Goal: Task Accomplishment & Management: Use online tool/utility

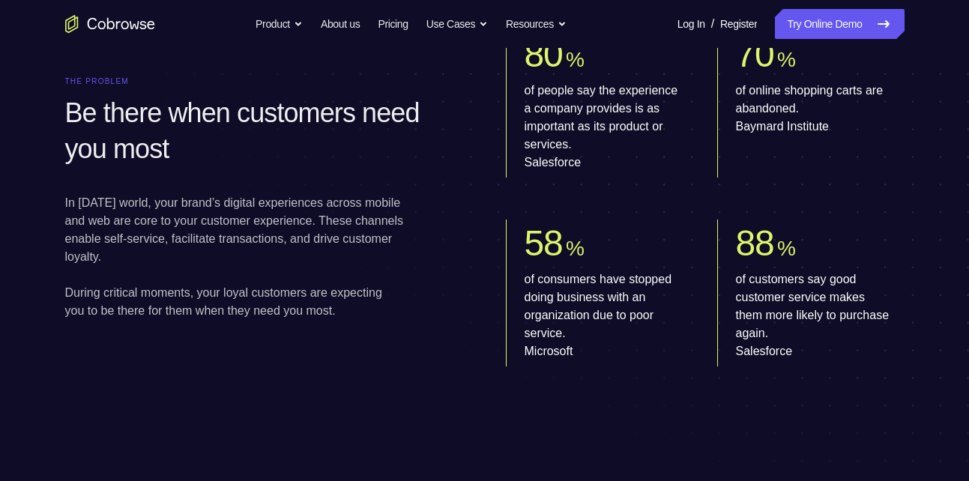
scroll to position [803, 0]
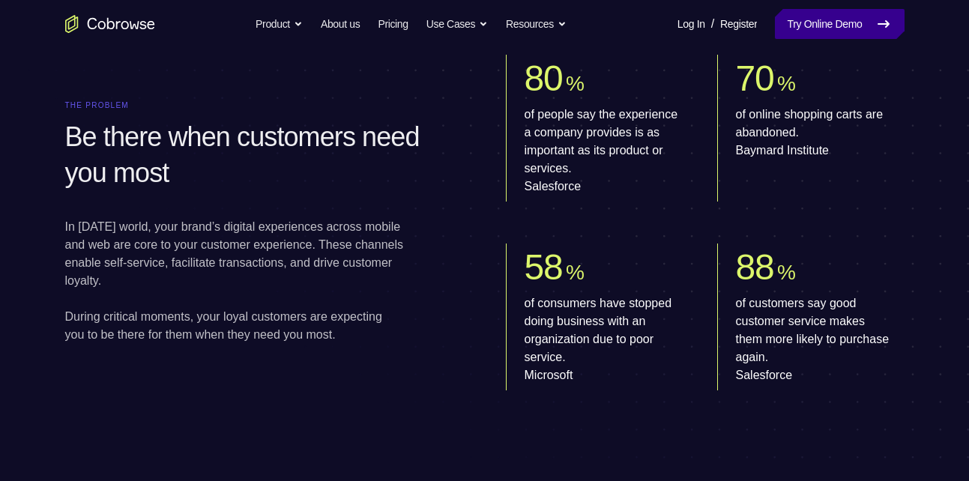
click at [835, 18] on link "Try Online Demo" at bounding box center [839, 24] width 129 height 30
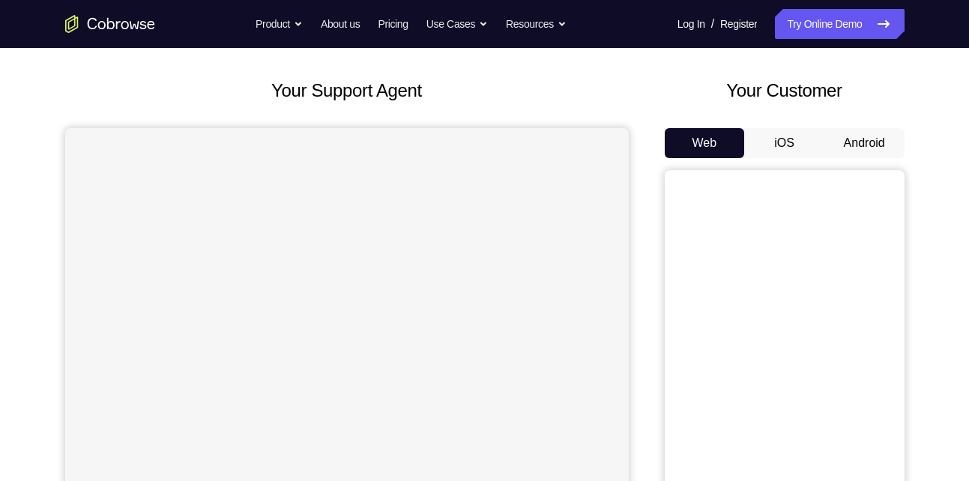
scroll to position [67, 0]
click at [857, 146] on button "Android" at bounding box center [864, 143] width 80 height 30
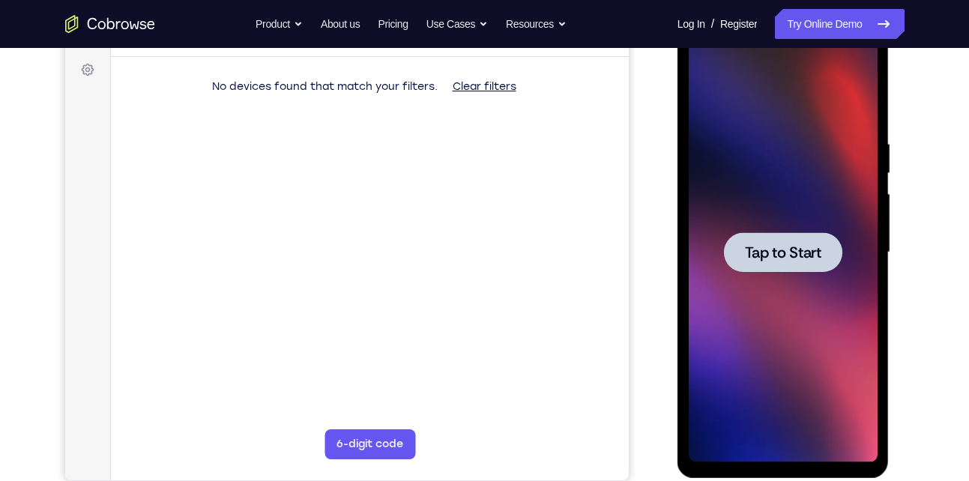
scroll to position [217, 0]
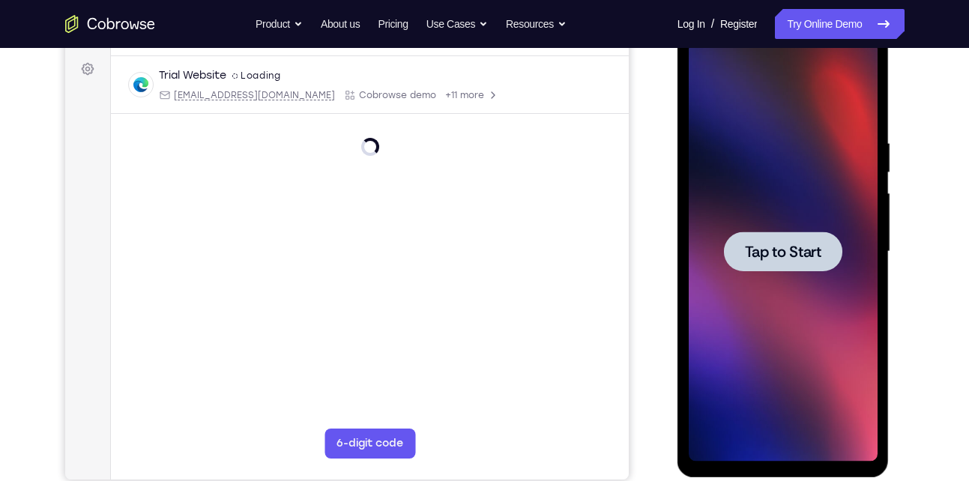
click at [790, 265] on div at bounding box center [783, 252] width 118 height 40
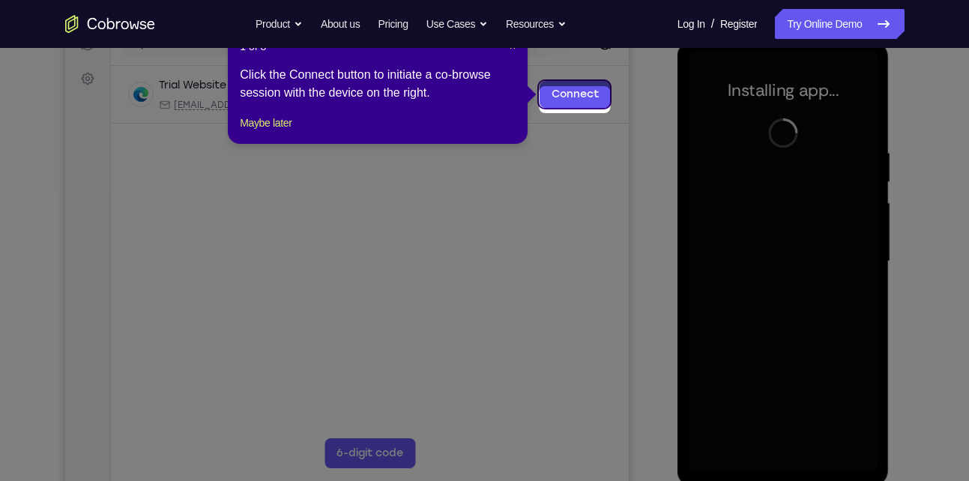
scroll to position [210, 0]
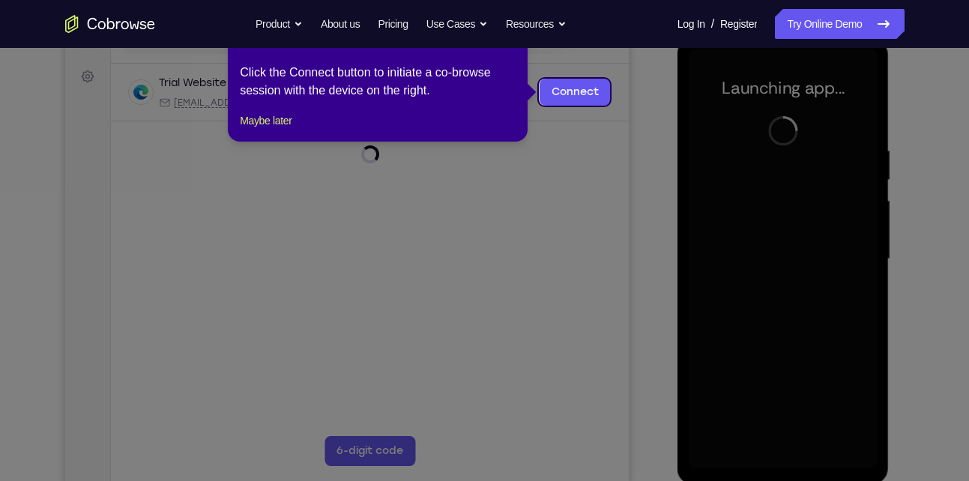
click at [513, 236] on icon at bounding box center [490, 240] width 980 height 481
click at [586, 100] on link "Connect" at bounding box center [574, 92] width 71 height 27
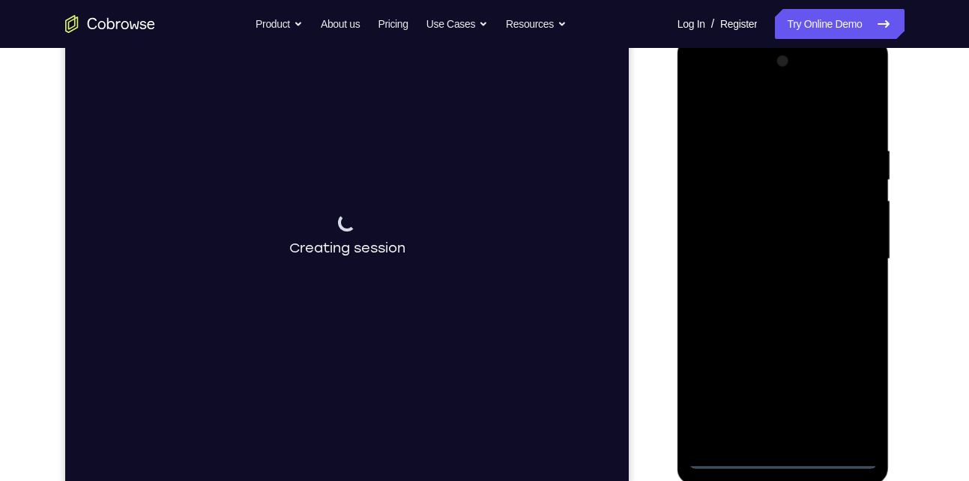
click at [788, 459] on div at bounding box center [783, 259] width 189 height 420
click at [848, 390] on div at bounding box center [783, 259] width 189 height 420
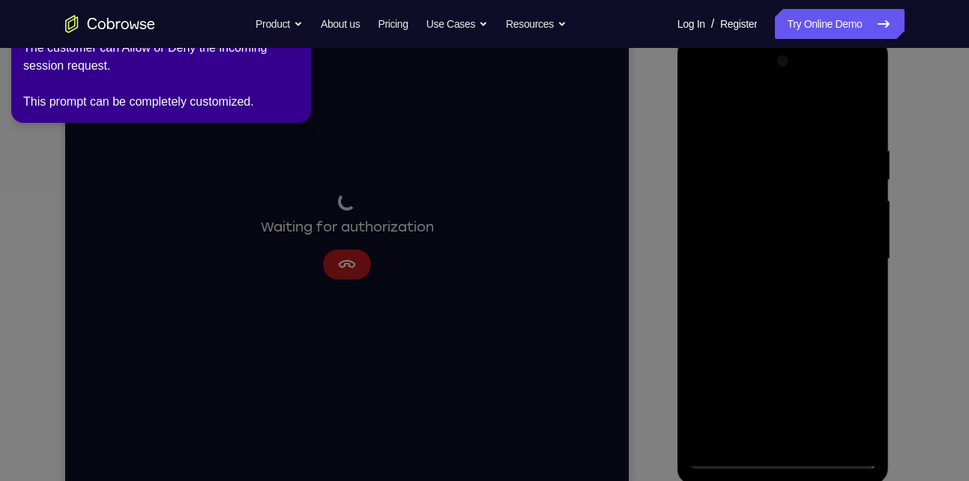
click at [88, 259] on icon at bounding box center [487, 237] width 986 height 487
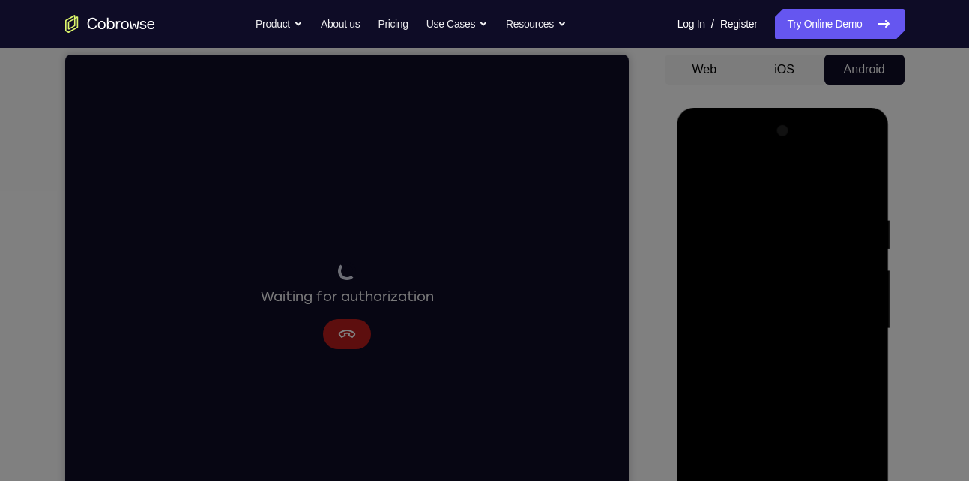
scroll to position [0, 0]
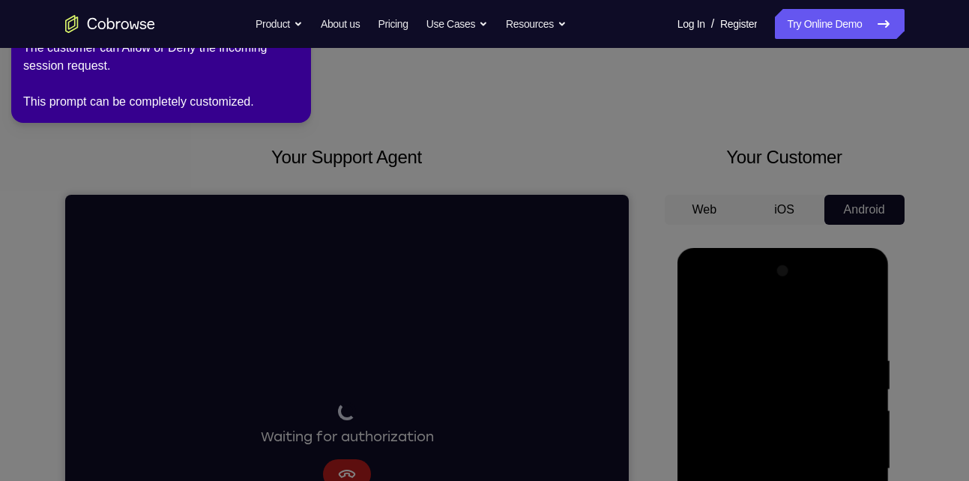
click at [547, 123] on icon at bounding box center [487, 237] width 986 height 487
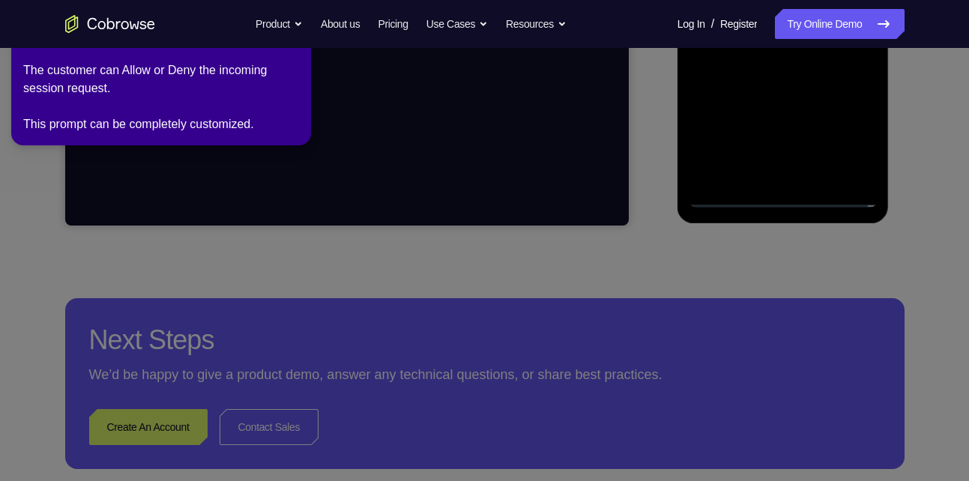
scroll to position [494, 0]
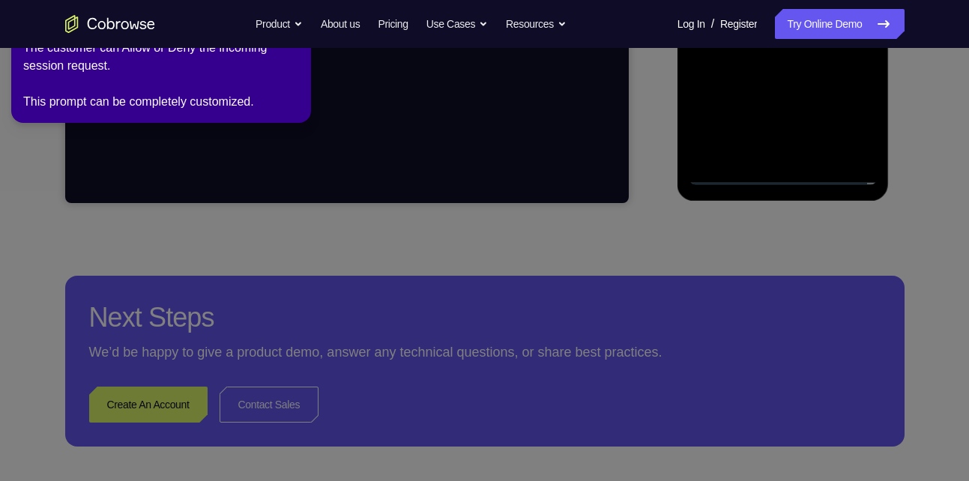
click at [170, 79] on div "The customer can Allow or Deny the incoming session request. This prompt can be…" at bounding box center [161, 75] width 276 height 72
drag, startPoint x: 686, startPoint y: 124, endPoint x: 664, endPoint y: 164, distance: 46.3
click at [664, 164] on icon at bounding box center [487, 237] width 986 height 487
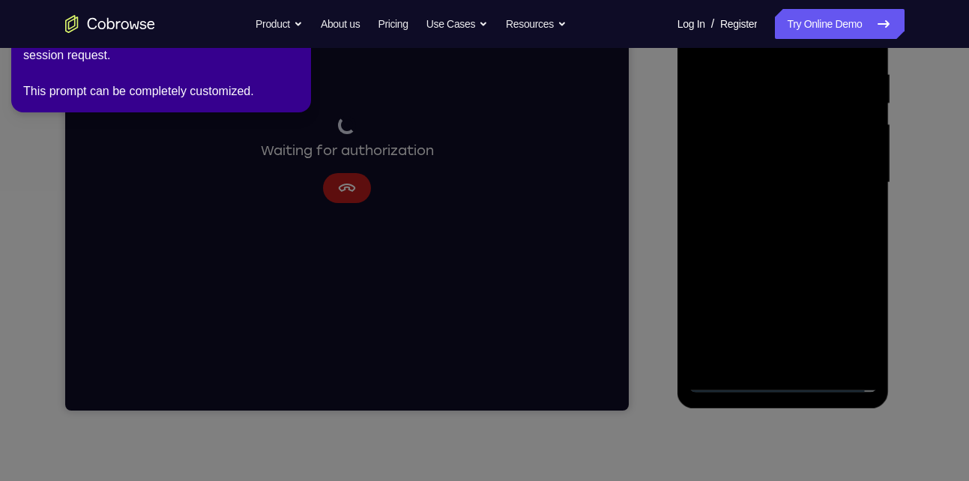
scroll to position [275, 0]
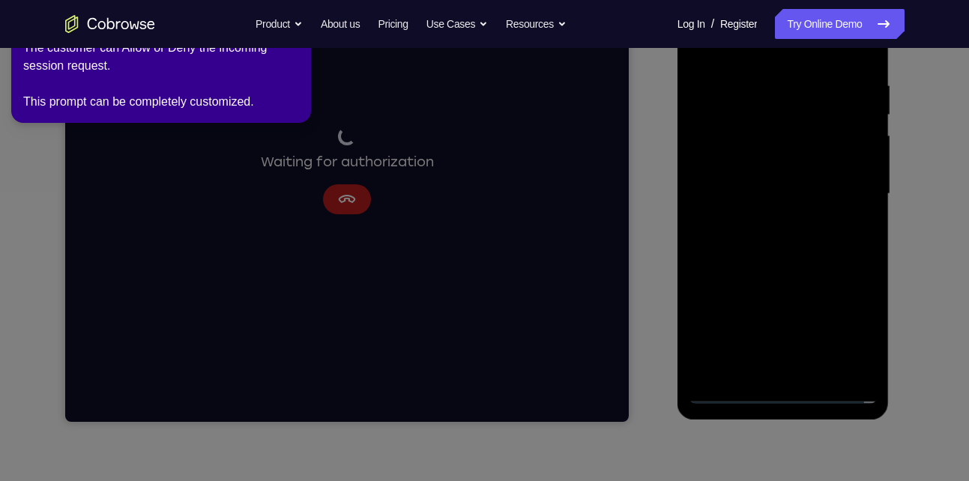
click at [792, 393] on icon at bounding box center [487, 237] width 986 height 487
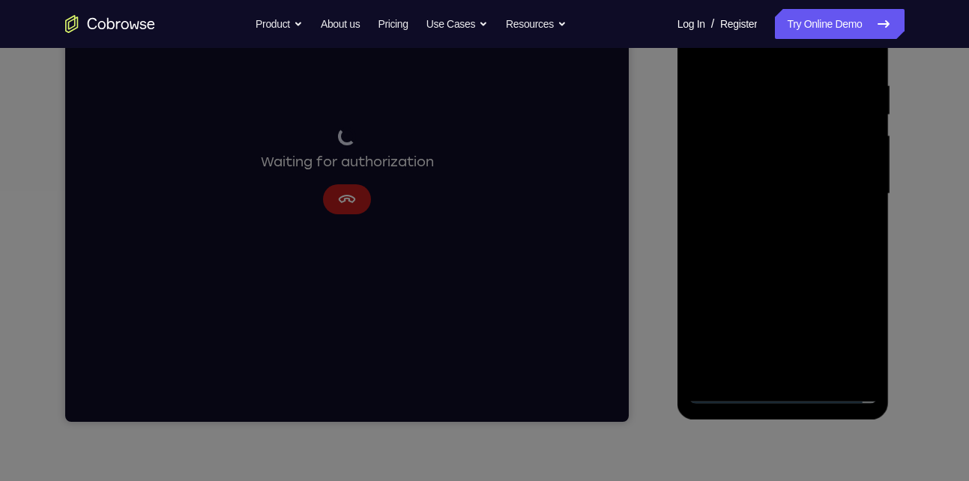
scroll to position [0, 0]
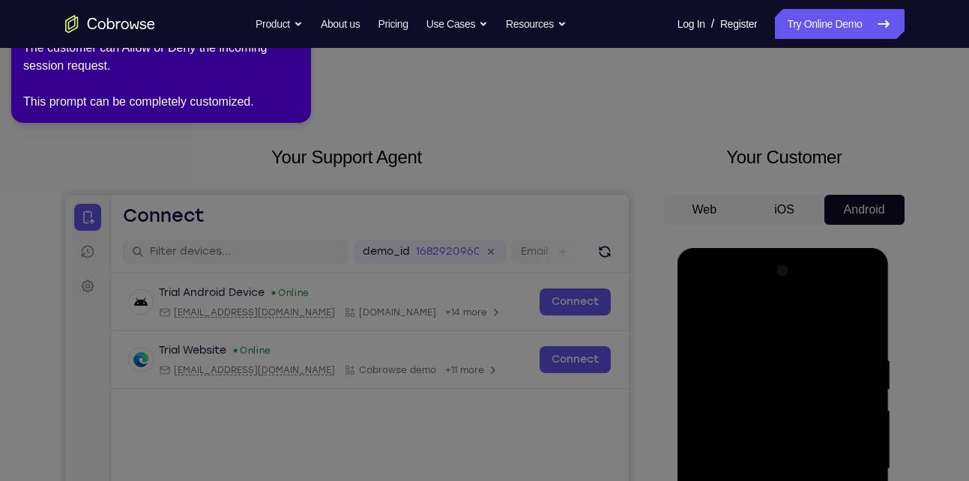
click at [470, 149] on icon at bounding box center [487, 237] width 986 height 487
drag, startPoint x: 222, startPoint y: 90, endPoint x: 232, endPoint y: 93, distance: 10.9
click at [232, 93] on div "The customer can Allow or Deny the incoming session request. This prompt can be…" at bounding box center [161, 75] width 276 height 72
drag, startPoint x: 232, startPoint y: 93, endPoint x: 181, endPoint y: 49, distance: 67.5
click at [181, 49] on div "The customer can Allow or Deny the incoming session request. This prompt can be…" at bounding box center [161, 75] width 276 height 72
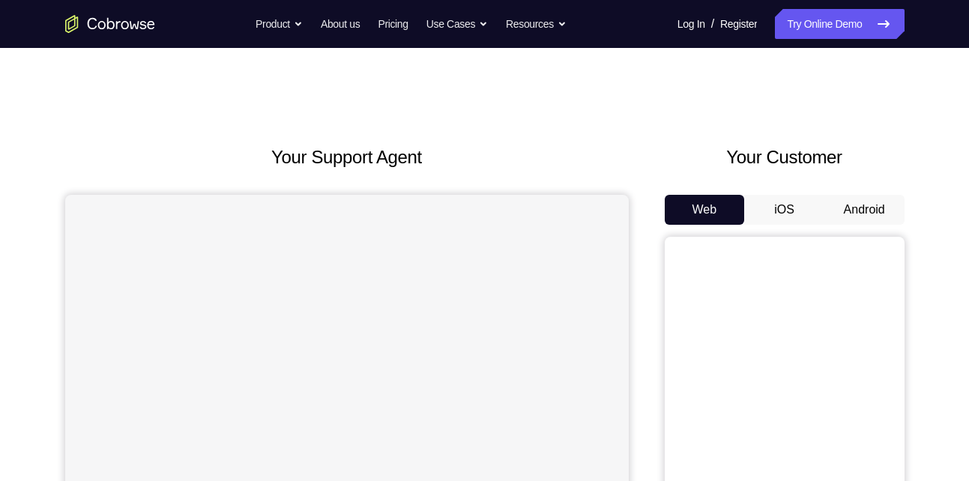
click at [854, 215] on button "Android" at bounding box center [864, 210] width 80 height 30
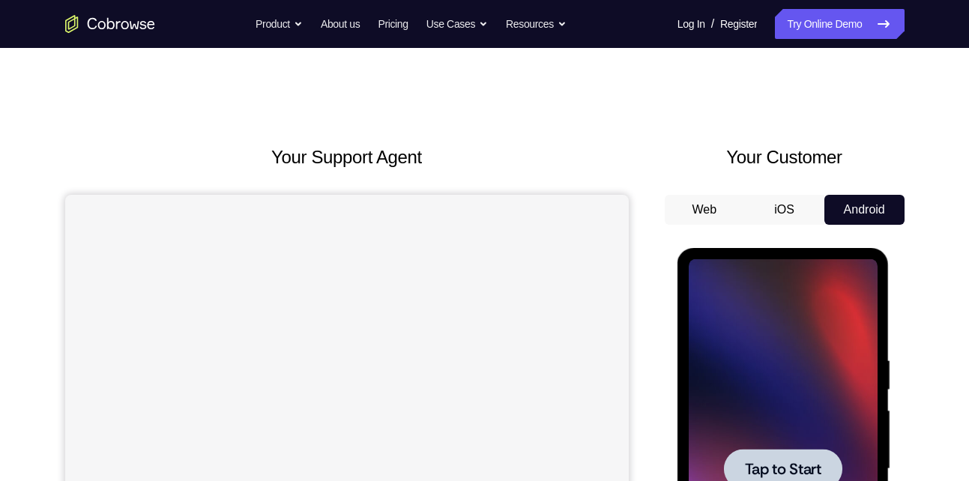
click at [779, 451] on div at bounding box center [783, 469] width 118 height 40
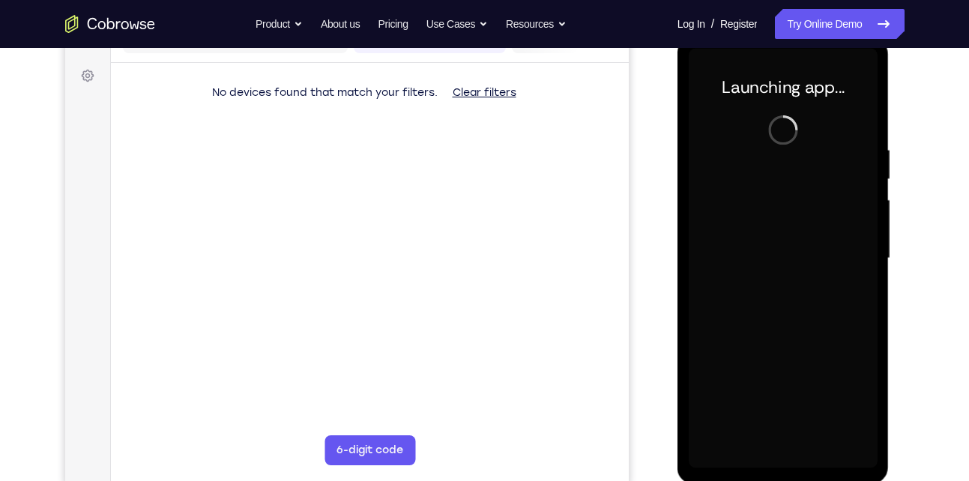
scroll to position [211, 0]
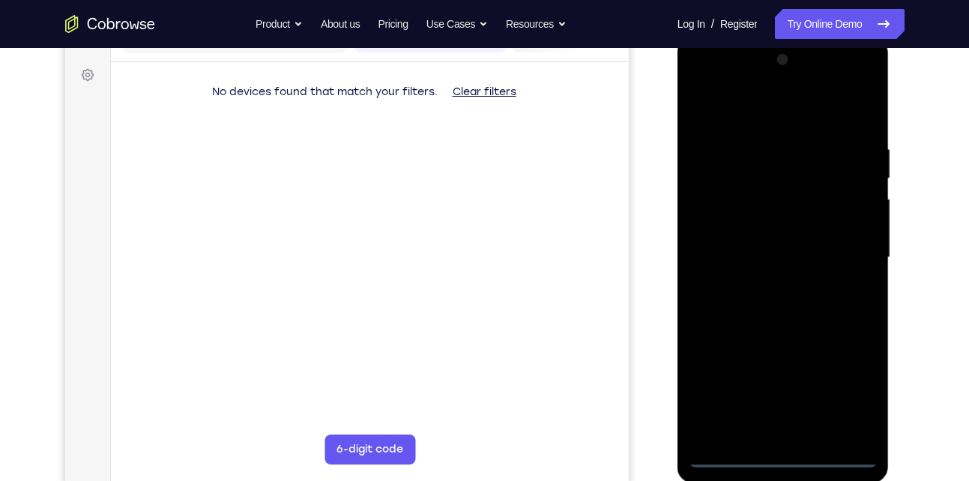
click at [790, 454] on div at bounding box center [783, 258] width 189 height 420
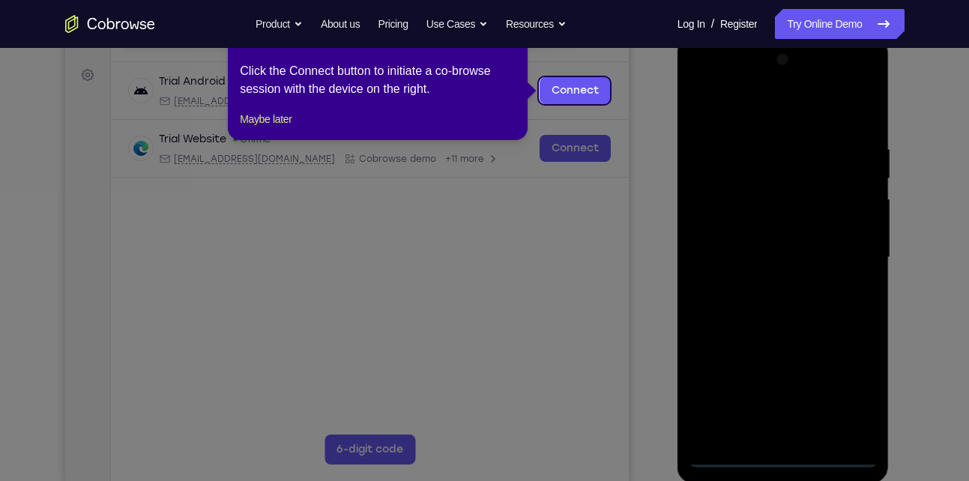
click at [602, 253] on icon at bounding box center [490, 240] width 980 height 481
click at [283, 128] on button "Maybe later" at bounding box center [266, 119] width 52 height 18
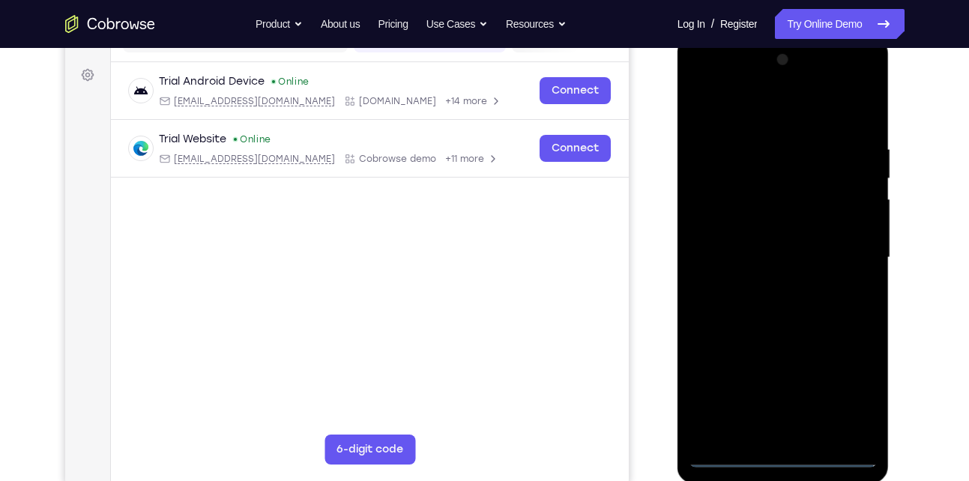
click at [850, 390] on div at bounding box center [783, 258] width 189 height 420
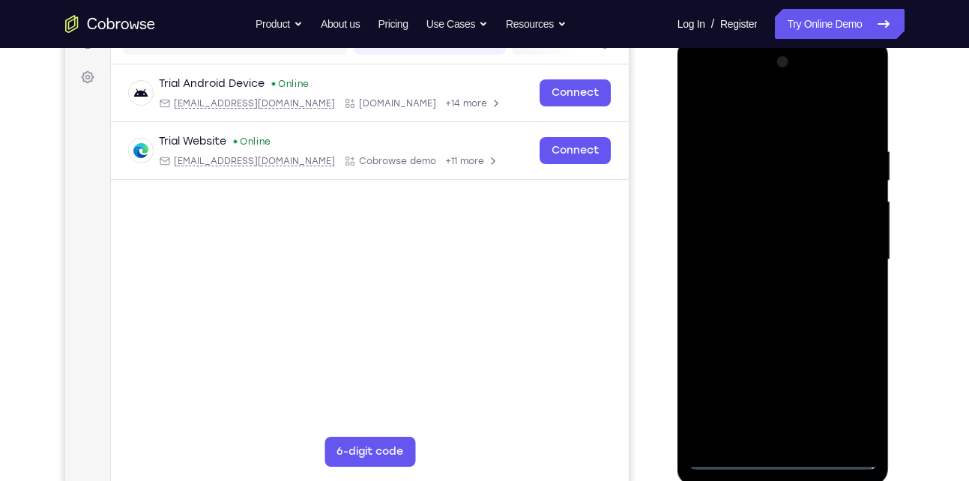
scroll to position [206, 0]
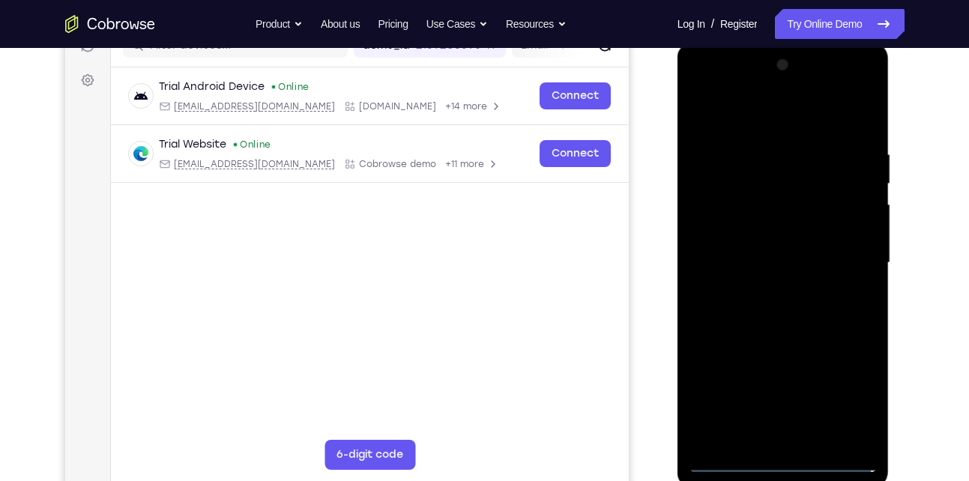
click at [700, 85] on div at bounding box center [783, 263] width 189 height 420
click at [856, 259] on div at bounding box center [783, 263] width 189 height 420
click at [772, 401] on div at bounding box center [783, 263] width 189 height 420
click at [766, 291] on div at bounding box center [783, 263] width 189 height 420
click at [759, 255] on div at bounding box center [783, 263] width 189 height 420
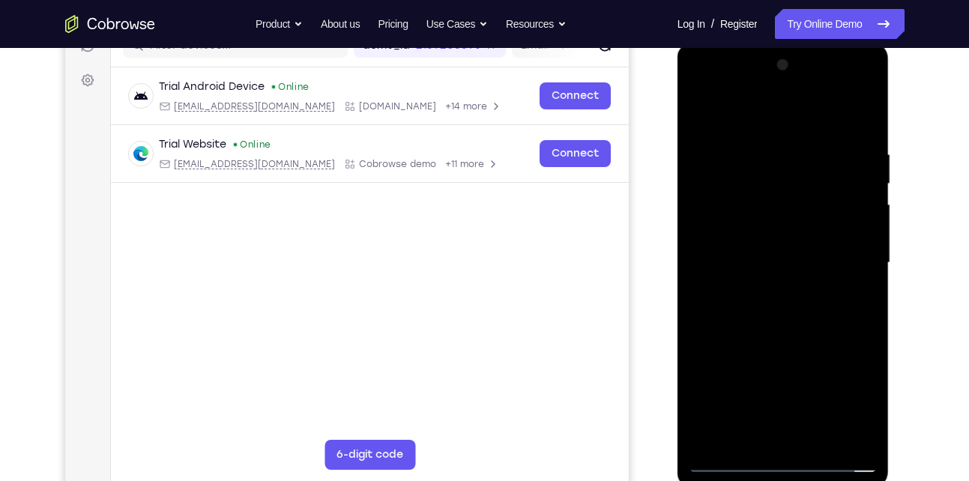
click at [762, 233] on div at bounding box center [783, 263] width 189 height 420
click at [762, 269] on div at bounding box center [783, 263] width 189 height 420
click at [856, 132] on div at bounding box center [783, 263] width 189 height 420
click at [761, 145] on div at bounding box center [783, 263] width 189 height 420
click at [850, 116] on div at bounding box center [783, 263] width 189 height 420
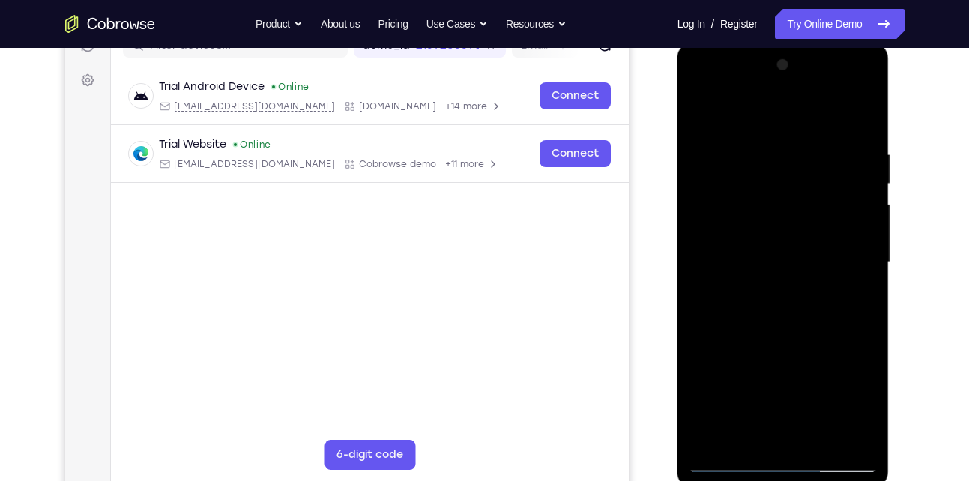
click at [839, 427] on div at bounding box center [783, 263] width 189 height 420
click at [841, 432] on div at bounding box center [783, 263] width 189 height 420
click at [837, 435] on div at bounding box center [783, 263] width 189 height 420
click at [841, 431] on div at bounding box center [783, 263] width 189 height 420
click at [842, 428] on div at bounding box center [783, 263] width 189 height 420
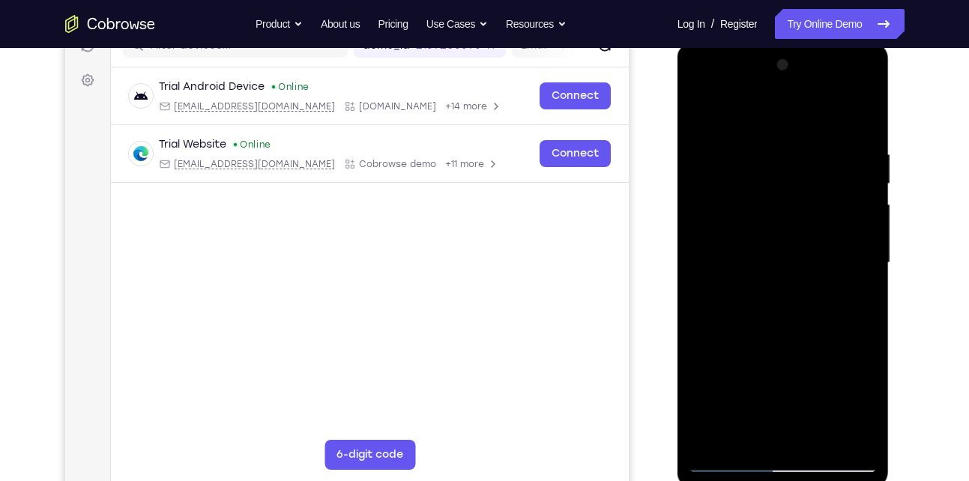
click at [860, 115] on div at bounding box center [783, 263] width 189 height 420
click at [749, 150] on div at bounding box center [783, 263] width 189 height 420
click at [839, 437] on div at bounding box center [783, 263] width 189 height 420
click at [860, 120] on div at bounding box center [783, 263] width 189 height 420
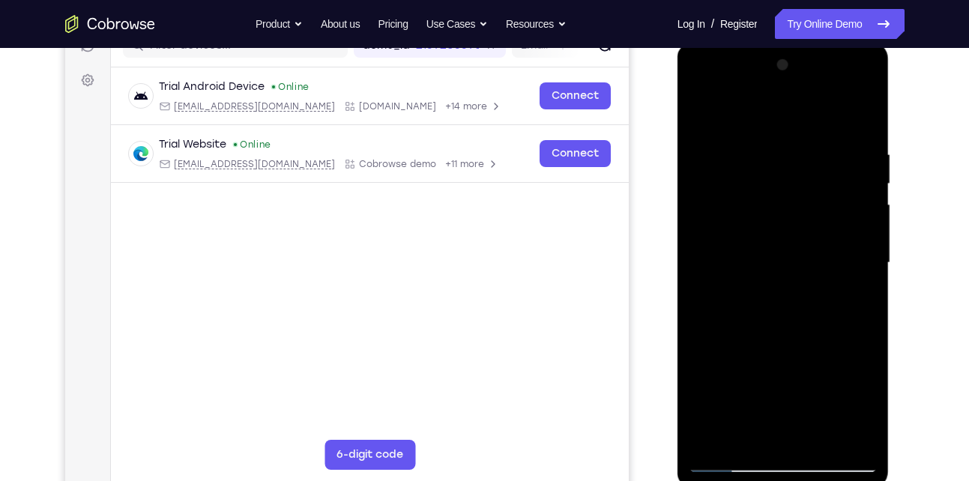
click at [824, 441] on div at bounding box center [783, 263] width 189 height 420
click at [790, 345] on div at bounding box center [783, 263] width 189 height 420
click at [794, 262] on div at bounding box center [783, 263] width 189 height 420
click at [754, 431] on div at bounding box center [783, 263] width 189 height 420
click at [851, 298] on div at bounding box center [783, 263] width 189 height 420
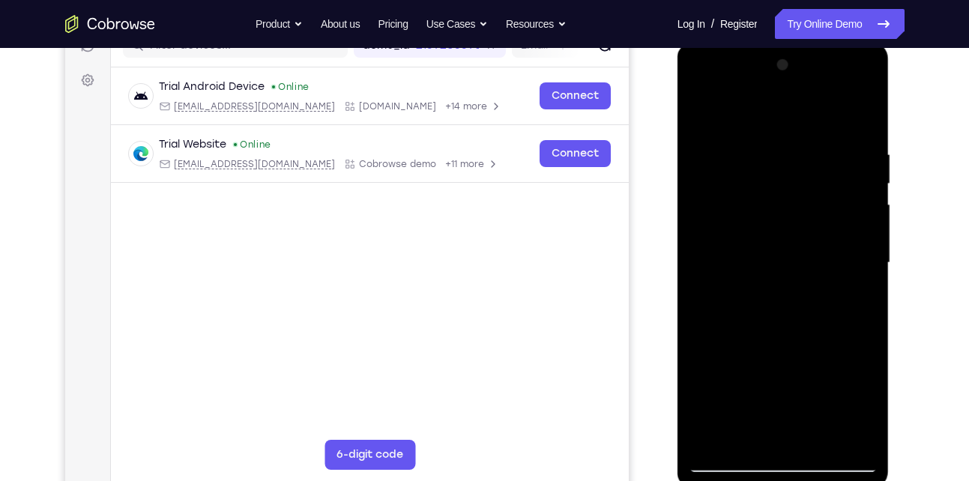
click at [702, 112] on div at bounding box center [783, 263] width 189 height 420
click at [755, 280] on div at bounding box center [783, 263] width 189 height 420
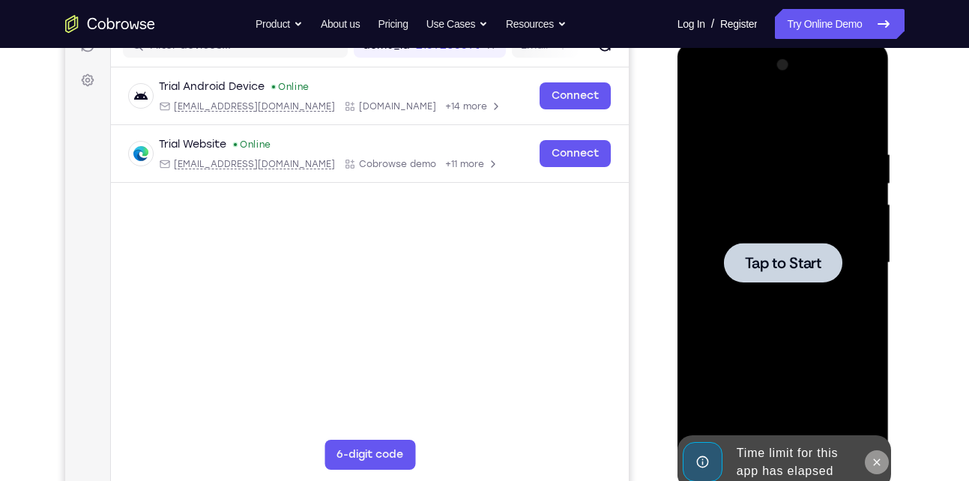
click at [878, 459] on icon at bounding box center [877, 462] width 12 height 12
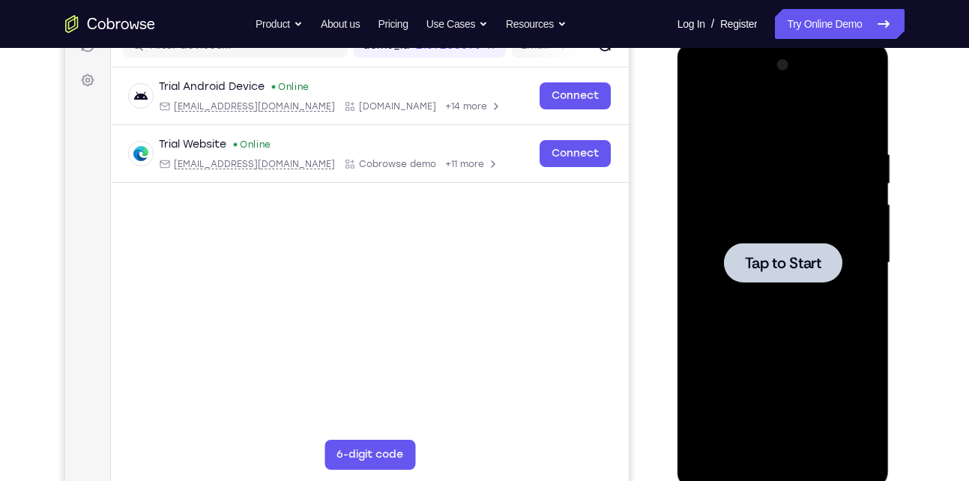
click at [767, 266] on span "Tap to Start" at bounding box center [783, 263] width 76 height 15
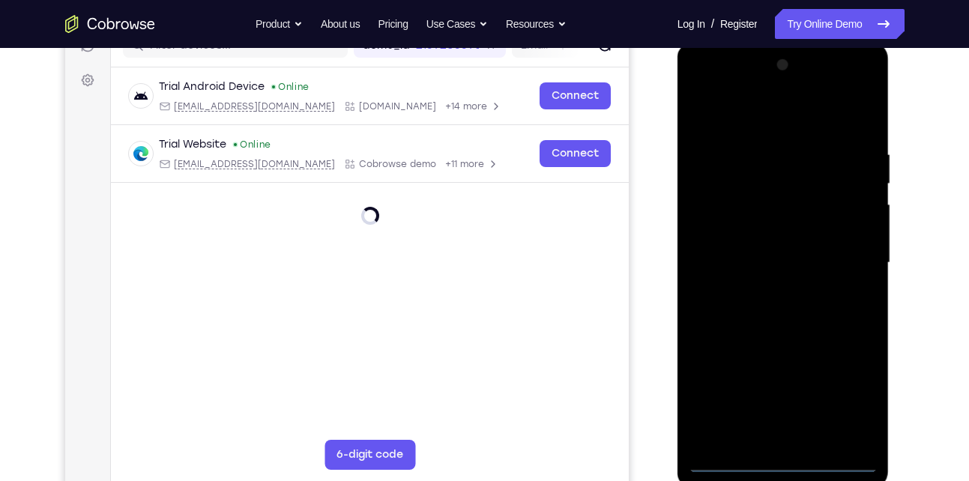
click at [783, 463] on div at bounding box center [783, 263] width 189 height 420
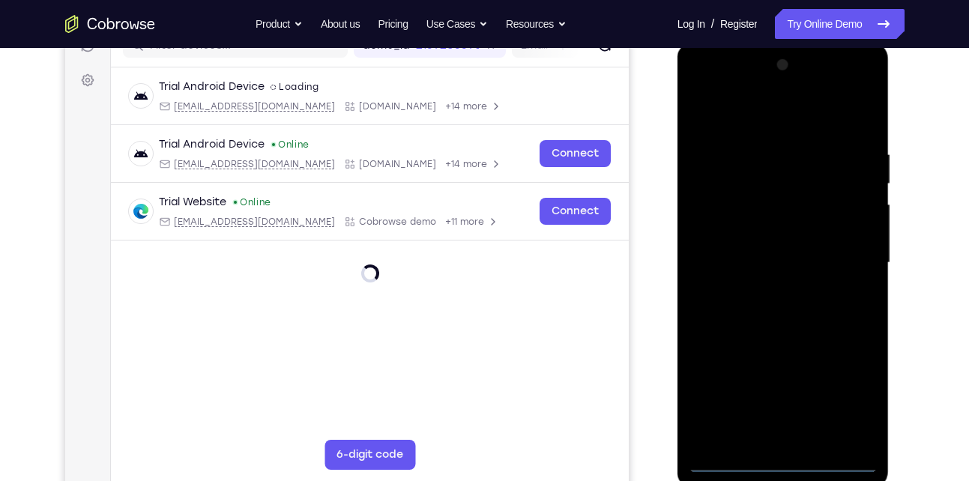
click at [854, 396] on div at bounding box center [783, 263] width 189 height 420
click at [719, 87] on div at bounding box center [783, 263] width 189 height 420
click at [845, 259] on div at bounding box center [783, 263] width 189 height 420
click at [766, 289] on div at bounding box center [783, 263] width 189 height 420
click at [755, 252] on div at bounding box center [783, 263] width 189 height 420
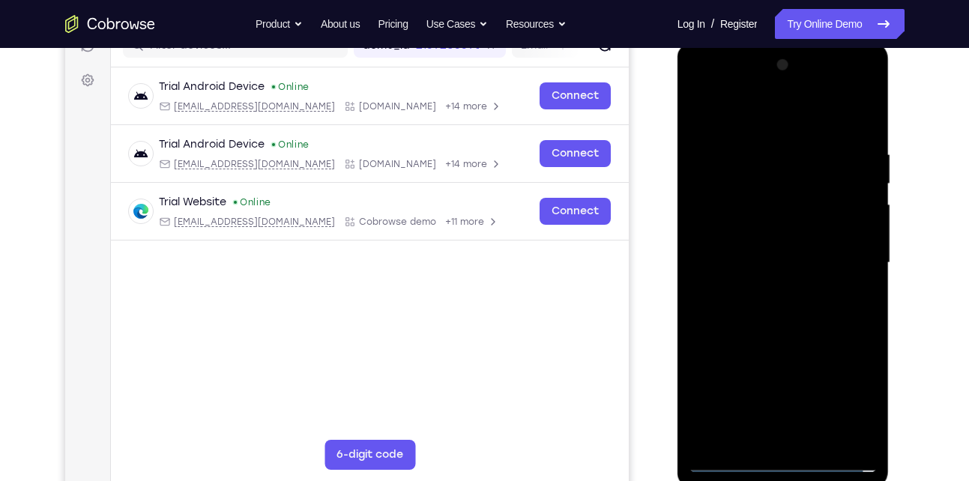
click at [761, 238] on div at bounding box center [783, 263] width 189 height 420
click at [761, 250] on div at bounding box center [783, 263] width 189 height 420
click at [758, 264] on div at bounding box center [783, 263] width 189 height 420
click at [729, 255] on div at bounding box center [783, 263] width 189 height 420
click at [862, 439] on div at bounding box center [783, 263] width 189 height 420
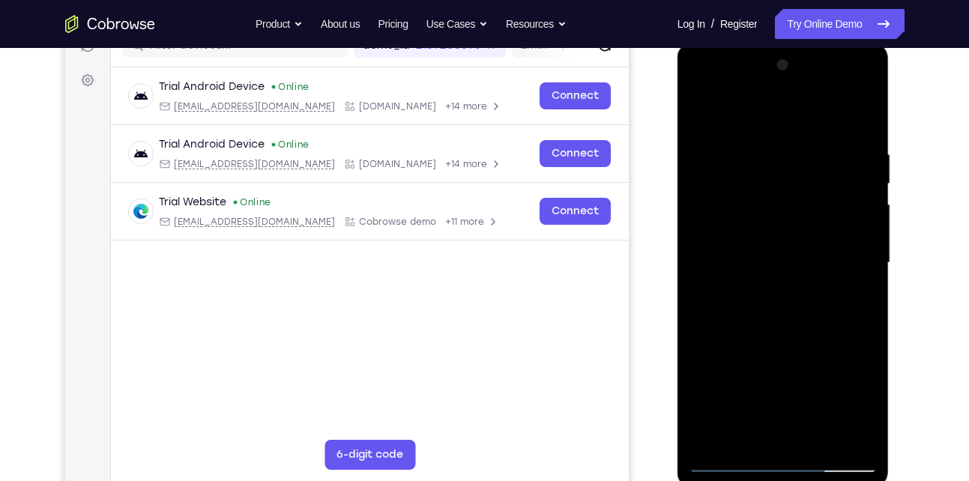
click at [758, 308] on div at bounding box center [783, 263] width 189 height 420
click at [721, 459] on div at bounding box center [783, 263] width 189 height 420
click at [779, 312] on div at bounding box center [783, 263] width 189 height 420
click at [818, 442] on div at bounding box center [783, 263] width 189 height 420
click at [791, 342] on div at bounding box center [783, 263] width 189 height 420
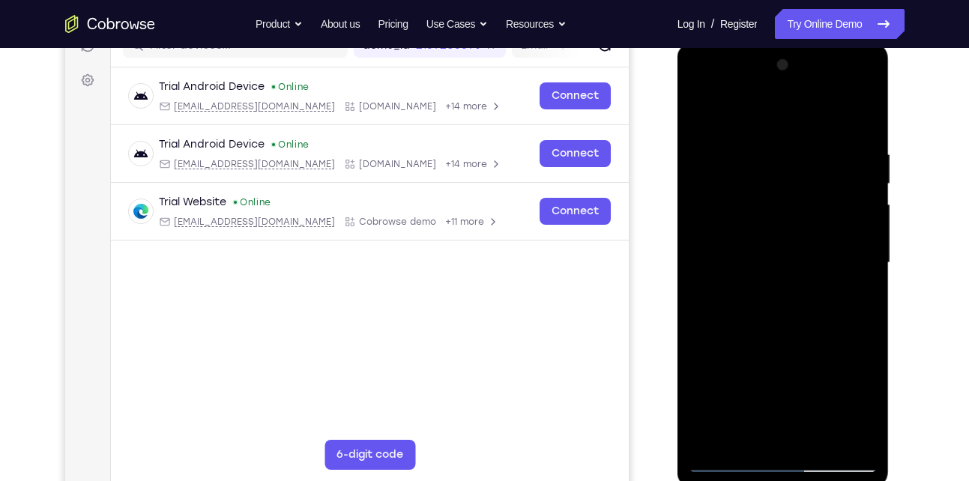
click at [758, 317] on div at bounding box center [783, 263] width 189 height 420
click at [735, 450] on div at bounding box center [783, 263] width 189 height 420
click at [725, 460] on div at bounding box center [783, 263] width 189 height 420
click at [770, 352] on div at bounding box center [783, 263] width 189 height 420
click at [766, 399] on div at bounding box center [783, 263] width 189 height 420
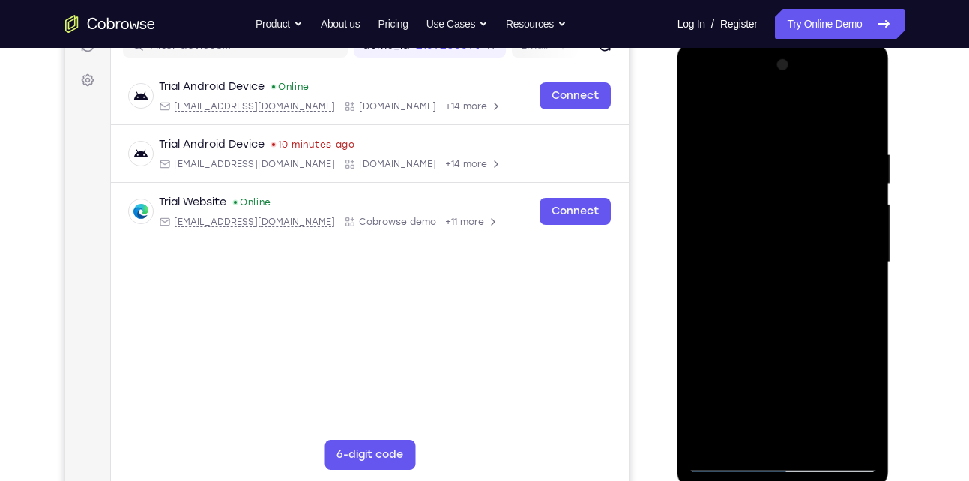
click at [766, 399] on div at bounding box center [783, 263] width 189 height 420
click at [723, 461] on div at bounding box center [783, 263] width 189 height 420
click at [866, 184] on div at bounding box center [783, 263] width 189 height 420
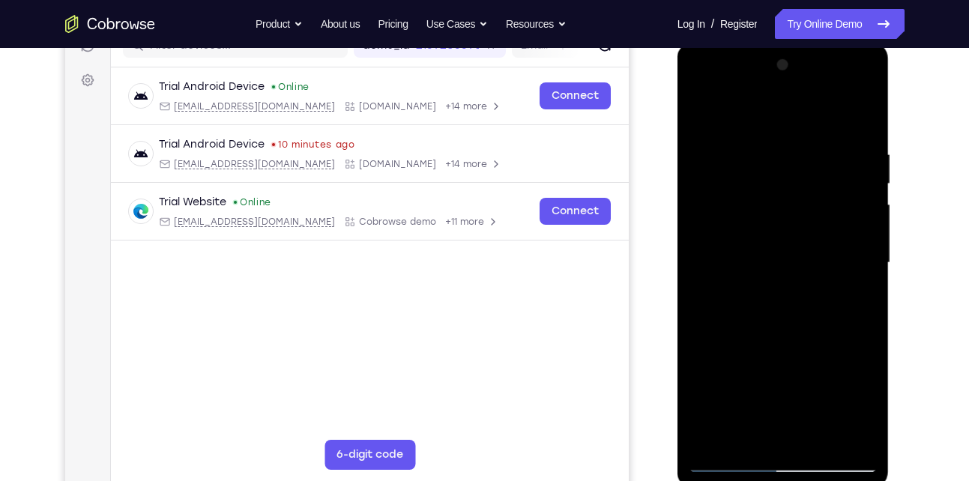
click at [731, 456] on div at bounding box center [783, 263] width 189 height 420
click at [730, 459] on div at bounding box center [783, 263] width 189 height 420
click at [863, 128] on div at bounding box center [783, 263] width 189 height 420
click at [694, 327] on div at bounding box center [783, 263] width 189 height 420
click at [867, 330] on div at bounding box center [783, 263] width 189 height 420
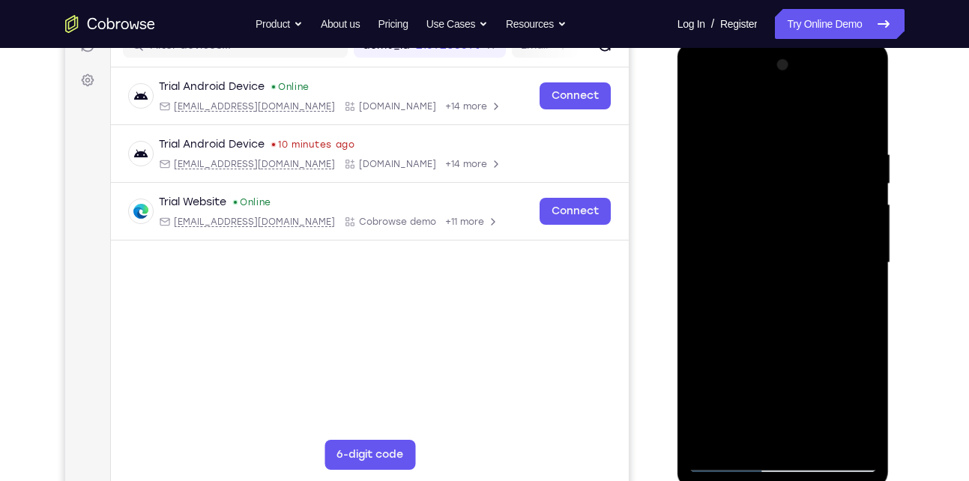
click at [755, 144] on div at bounding box center [783, 263] width 189 height 420
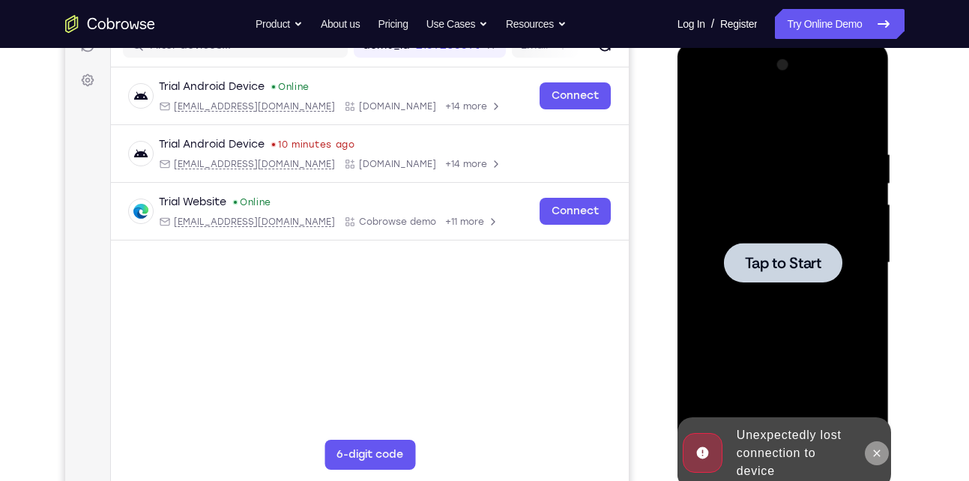
click at [878, 442] on button at bounding box center [877, 453] width 24 height 24
